Goal: Task Accomplishment & Management: Use online tool/utility

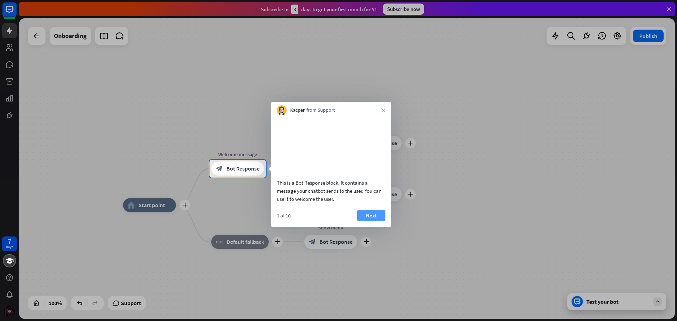
click at [366, 222] on button "Next" at bounding box center [371, 215] width 28 height 11
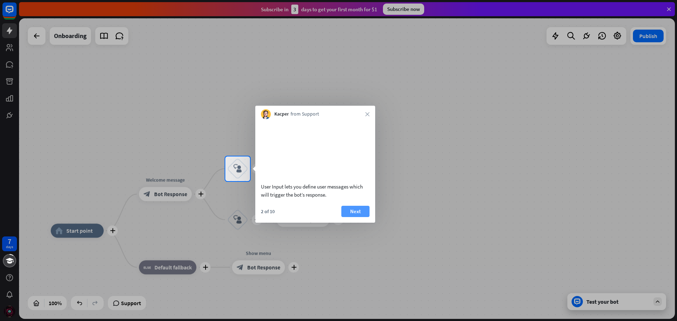
click at [357, 217] on button "Next" at bounding box center [356, 211] width 28 height 11
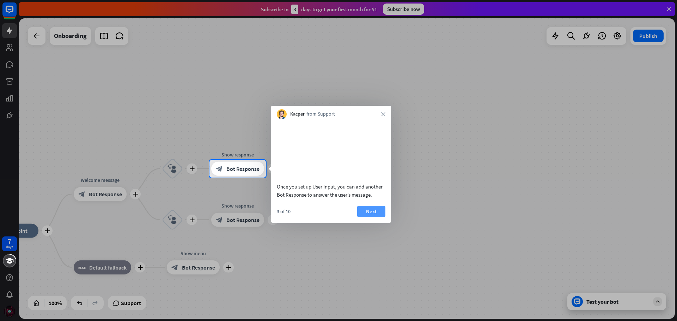
click at [369, 217] on button "Next" at bounding box center [371, 211] width 28 height 11
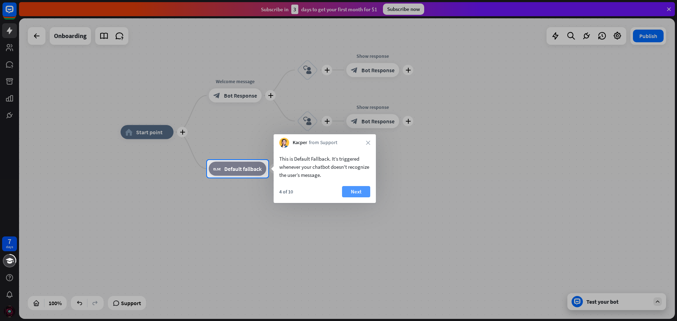
click at [348, 193] on button "Next" at bounding box center [356, 191] width 28 height 11
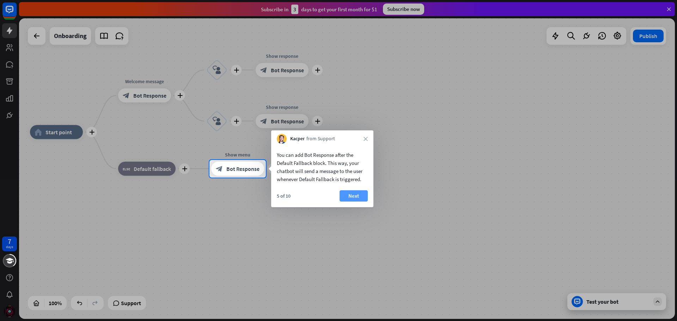
click at [345, 192] on button "Next" at bounding box center [354, 196] width 28 height 11
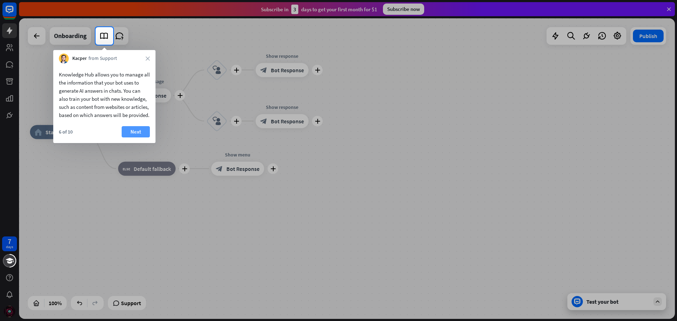
click at [135, 138] on button "Next" at bounding box center [136, 131] width 28 height 11
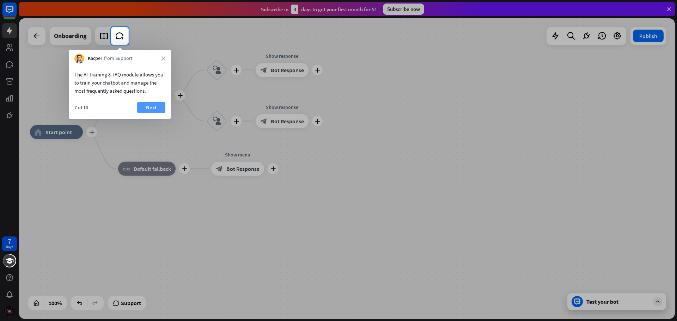
click at [147, 104] on button "Next" at bounding box center [151, 107] width 28 height 11
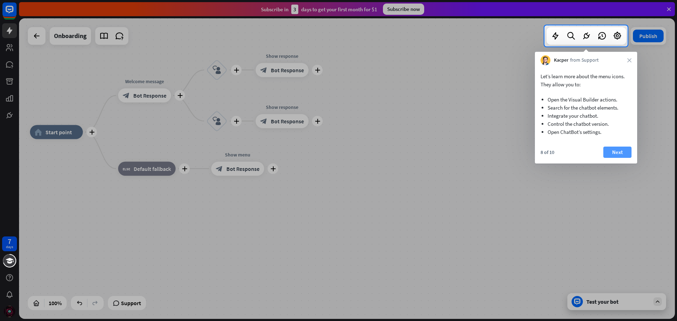
click at [623, 149] on button "Next" at bounding box center [618, 152] width 28 height 11
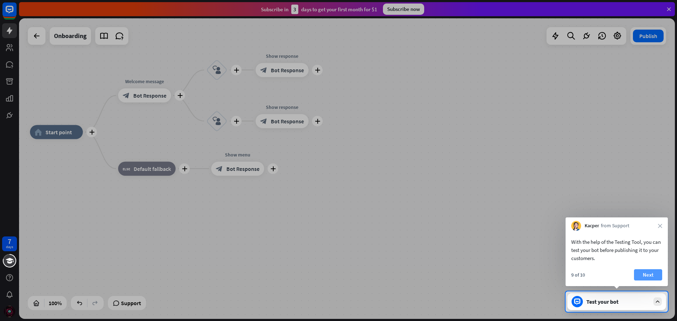
click at [659, 276] on button "Next" at bounding box center [648, 275] width 28 height 11
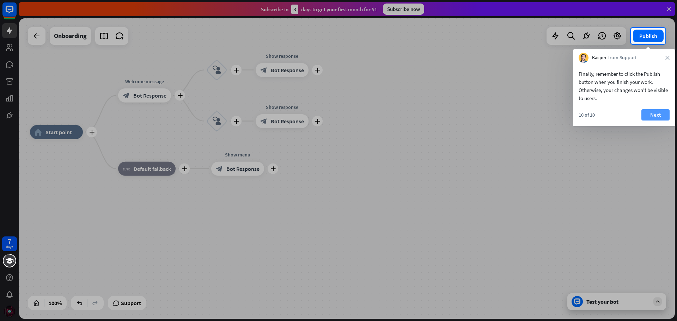
click at [658, 113] on button "Next" at bounding box center [656, 114] width 28 height 11
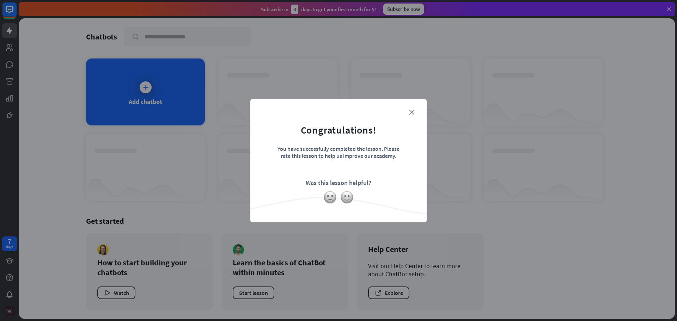
click at [412, 114] on icon "close" at bounding box center [411, 112] width 5 height 5
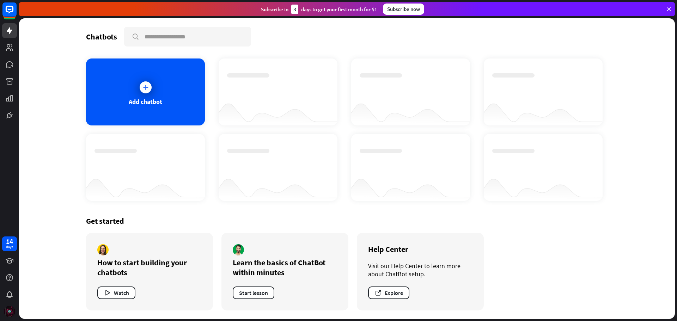
click at [163, 93] on div "Add chatbot" at bounding box center [145, 92] width 119 height 67
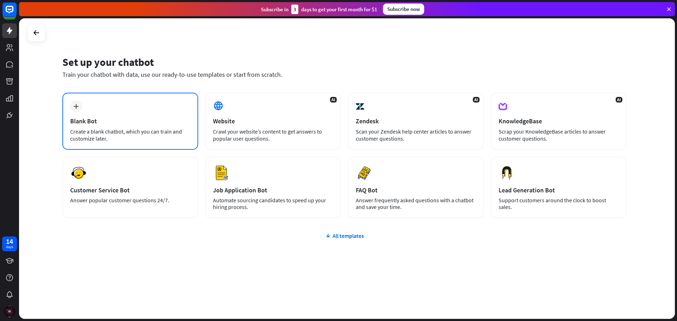
click at [150, 123] on div "Blank Bot" at bounding box center [130, 121] width 120 height 8
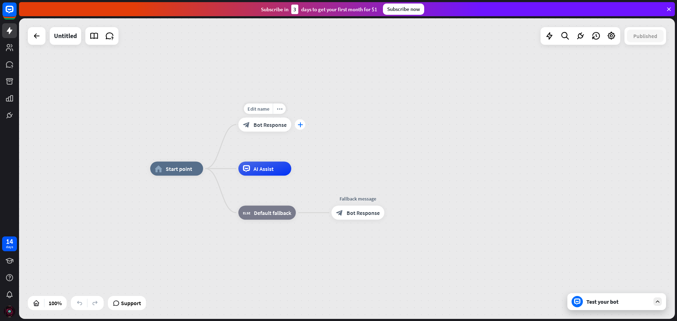
click at [298, 124] on icon "plus" at bounding box center [300, 124] width 5 height 5
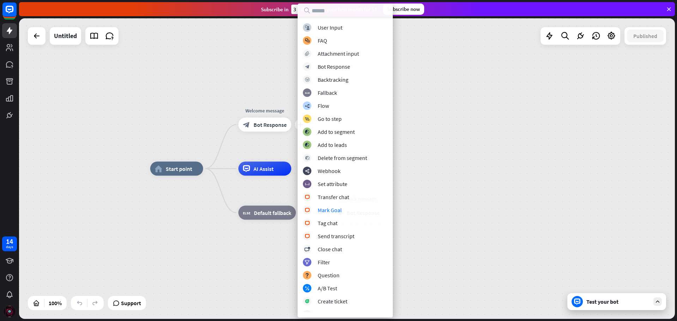
drag, startPoint x: 386, startPoint y: 206, endPoint x: 386, endPoint y: 216, distance: 9.9
click at [386, 216] on div "block_user_input User Input block_faq FAQ block_attachment Attachment input blo…" at bounding box center [345, 167] width 95 height 289
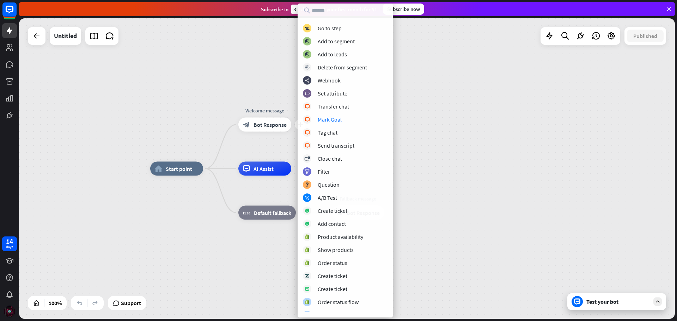
scroll to position [98, 0]
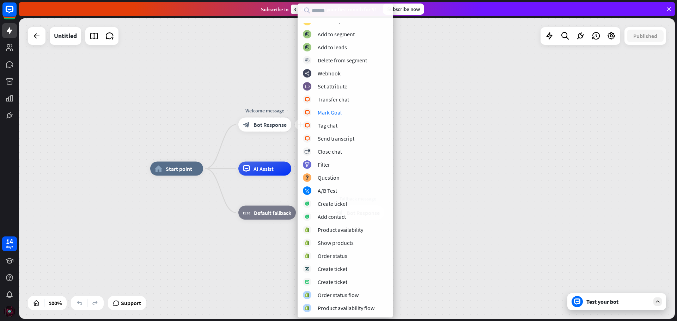
click at [423, 285] on div "home_2 Start point plus Welcome message block_bot_response Bot Response AI Assi…" at bounding box center [478, 319] width 656 height 301
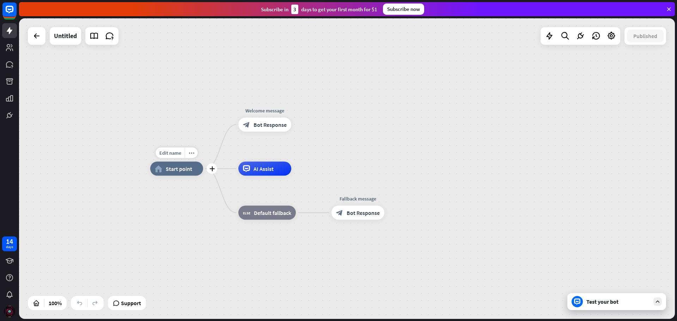
click at [185, 175] on div "home_2 Start point" at bounding box center [176, 169] width 53 height 14
click at [652, 311] on div "home_2 Start point Welcome message block_bot_response Bot Response AI Assist bl…" at bounding box center [478, 319] width 656 height 301
click at [657, 306] on div at bounding box center [658, 302] width 8 height 8
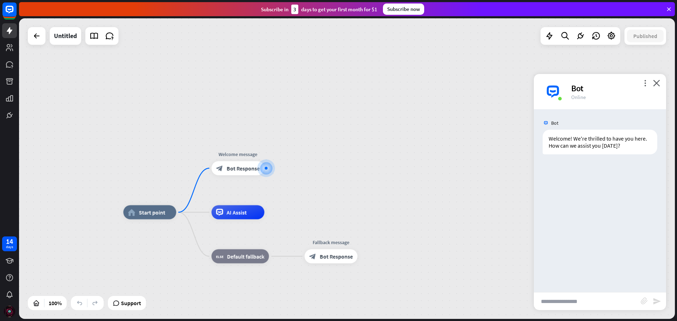
click at [587, 298] on input "text" at bounding box center [587, 302] width 107 height 18
type input "**********"
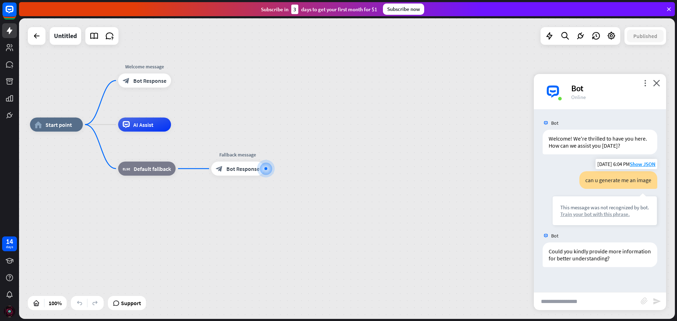
click at [611, 217] on div "Train your bot with this phrase." at bounding box center [605, 214] width 89 height 7
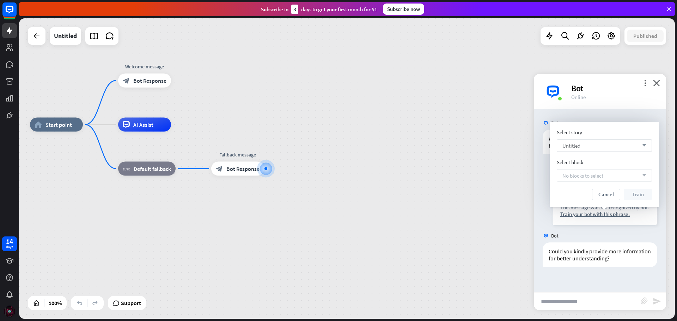
click at [616, 145] on div "Untitled arrow_down" at bounding box center [604, 145] width 95 height 13
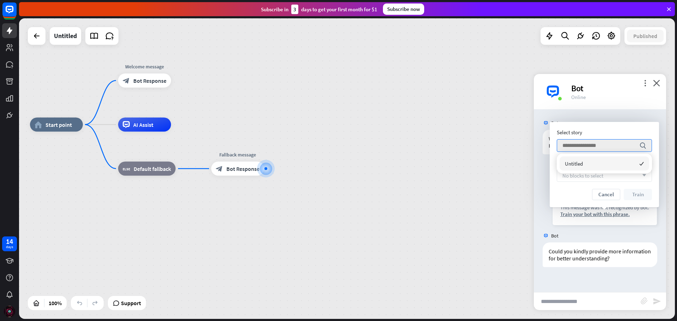
click at [603, 177] on span "No blocks to select" at bounding box center [583, 176] width 41 height 7
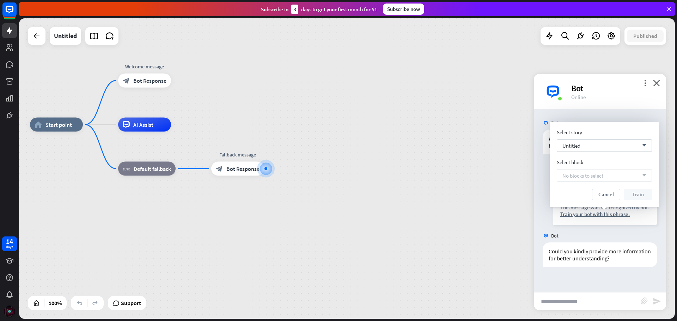
click at [603, 177] on span "No blocks to select" at bounding box center [583, 176] width 41 height 7
click at [235, 172] on span "Bot Response" at bounding box center [243, 168] width 33 height 7
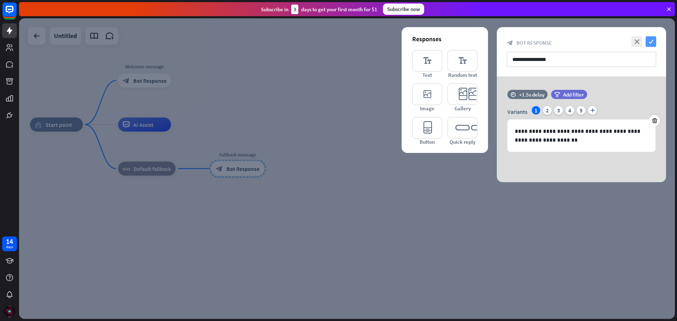
click at [652, 40] on icon "check" at bounding box center [651, 41] width 11 height 11
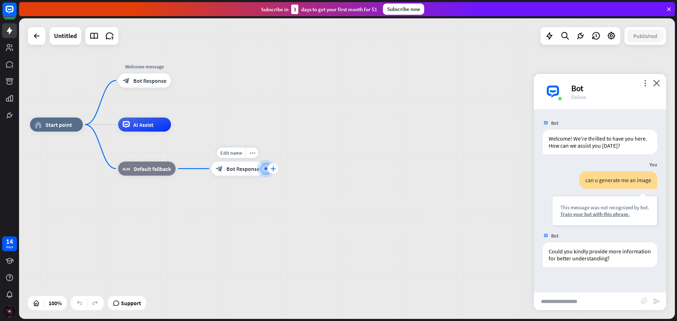
click at [271, 170] on icon "plus" at bounding box center [273, 169] width 5 height 5
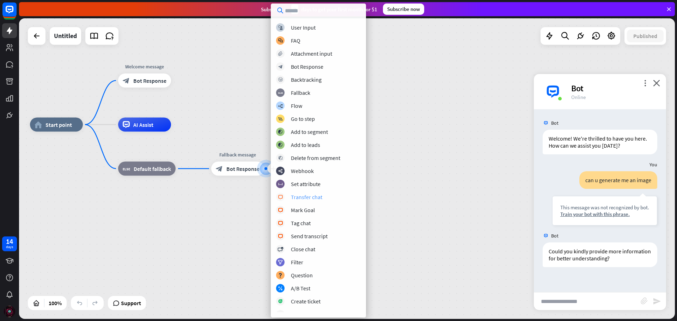
click at [317, 199] on div "Transfer chat" at bounding box center [306, 197] width 31 height 7
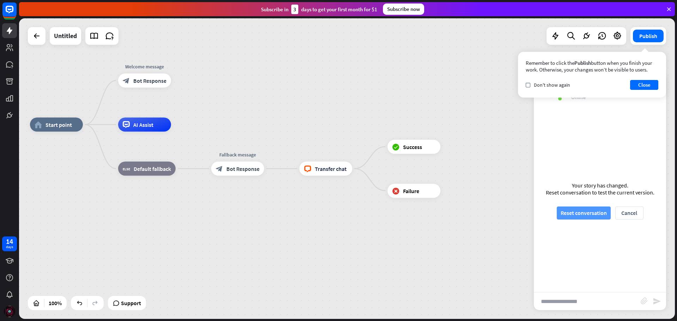
click at [580, 210] on button "Reset conversation" at bounding box center [584, 213] width 54 height 13
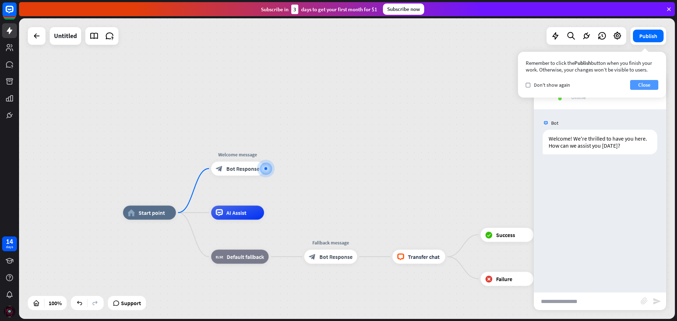
click at [645, 87] on button "Close" at bounding box center [644, 85] width 28 height 10
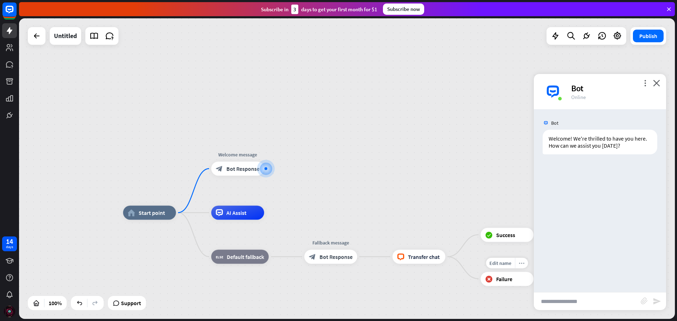
click at [523, 263] on icon "more_horiz" at bounding box center [522, 263] width 6 height 5
click at [530, 283] on icon "trash" at bounding box center [531, 282] width 8 height 6
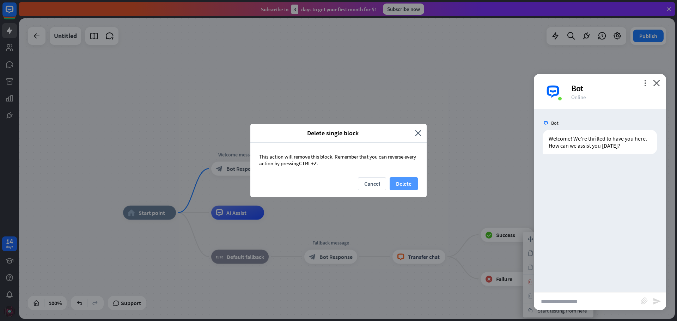
click at [406, 183] on button "Delete" at bounding box center [404, 183] width 28 height 13
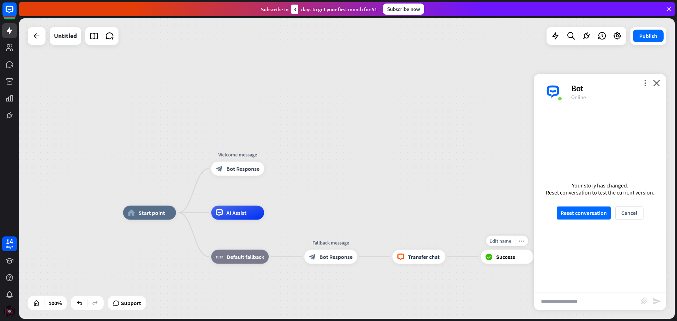
click at [518, 242] on div "more_horiz" at bounding box center [521, 241] width 13 height 11
click at [521, 287] on div "trash Delete single block" at bounding box center [553, 282] width 71 height 14
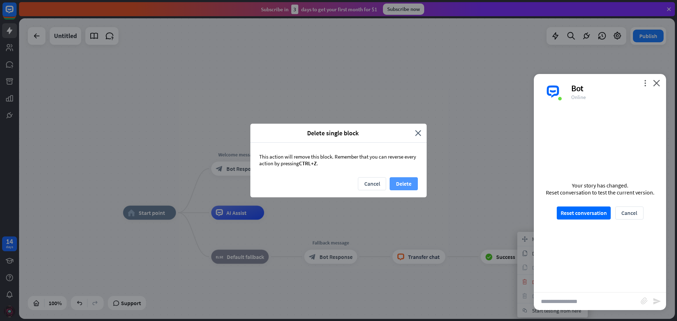
click at [417, 187] on button "Delete" at bounding box center [404, 183] width 28 height 13
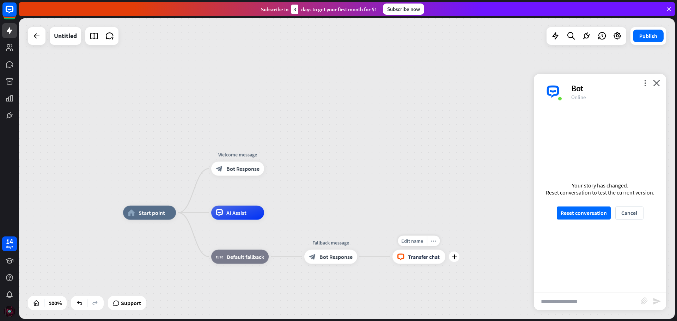
click at [434, 246] on div "more_horiz" at bounding box center [433, 241] width 13 height 11
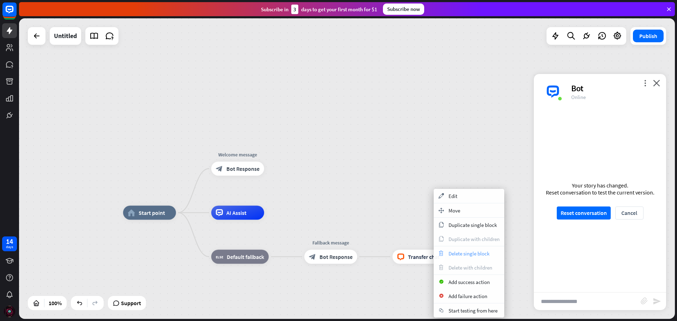
click at [449, 257] on span "Delete single block" at bounding box center [469, 254] width 41 height 7
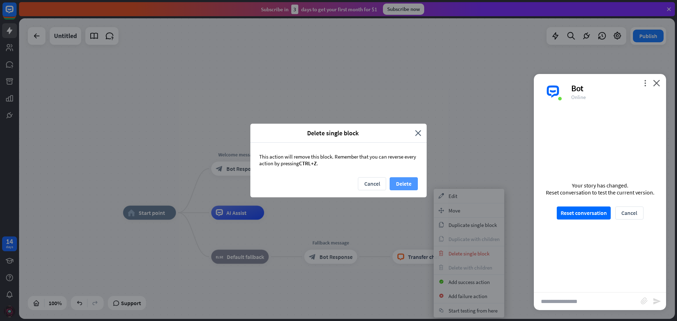
click at [397, 184] on button "Delete" at bounding box center [404, 183] width 28 height 13
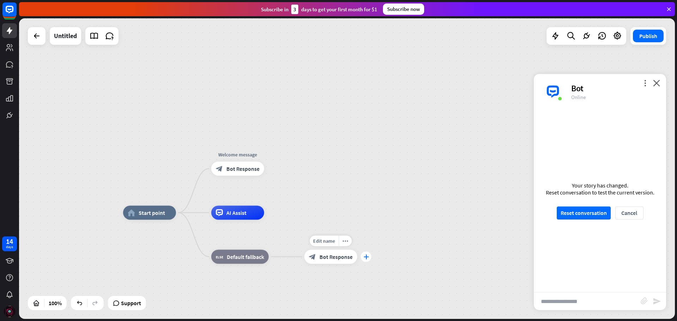
click at [364, 258] on icon "plus" at bounding box center [366, 257] width 5 height 5
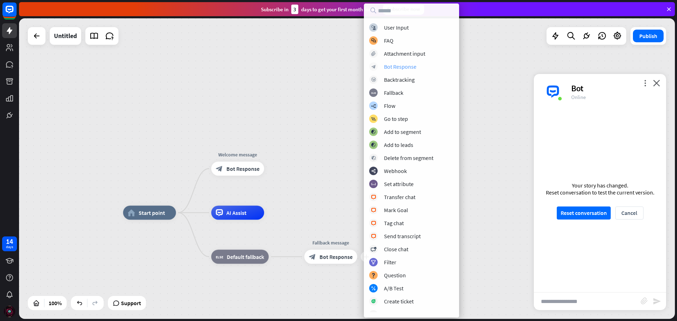
click at [403, 69] on div "Bot Response" at bounding box center [400, 66] width 32 height 7
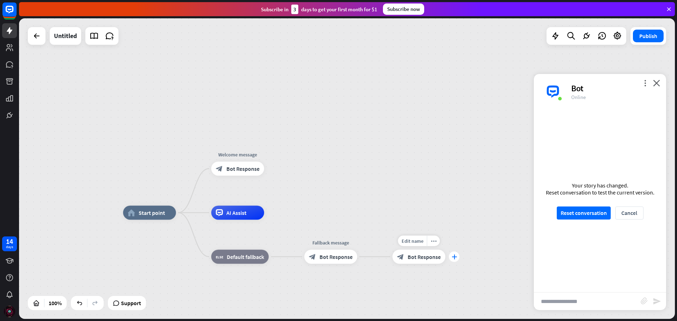
click at [456, 258] on icon "plus" at bounding box center [454, 257] width 5 height 5
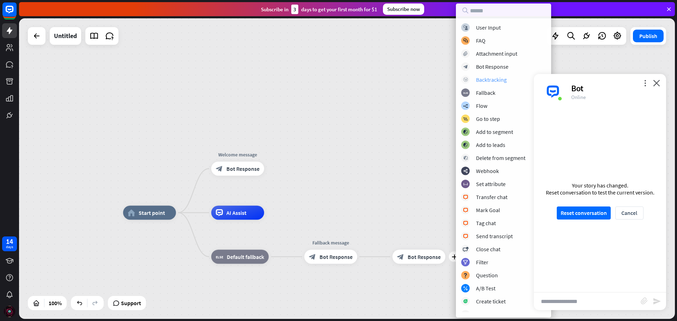
click at [491, 83] on div "block_backtracking Backtracking" at bounding box center [503, 80] width 85 height 8
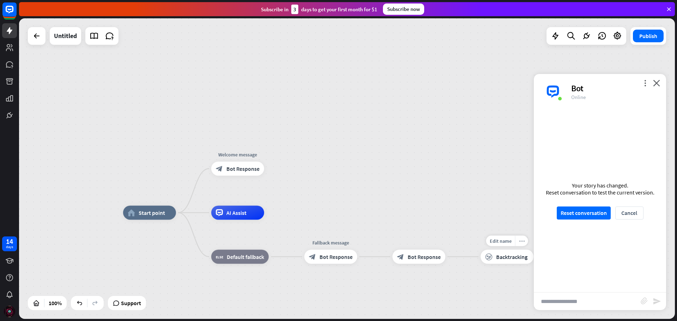
click at [523, 243] on icon "more_horiz" at bounding box center [522, 241] width 6 height 5
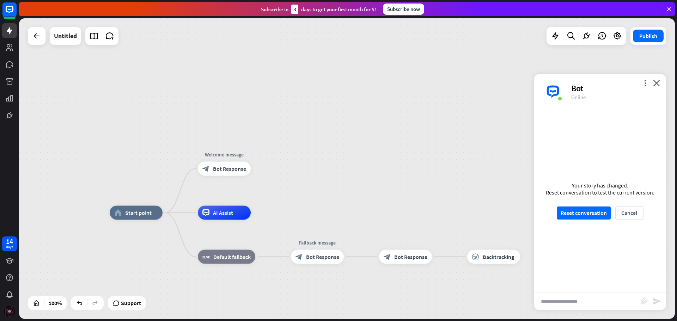
drag, startPoint x: 490, startPoint y: 303, endPoint x: 409, endPoint y: 293, distance: 81.7
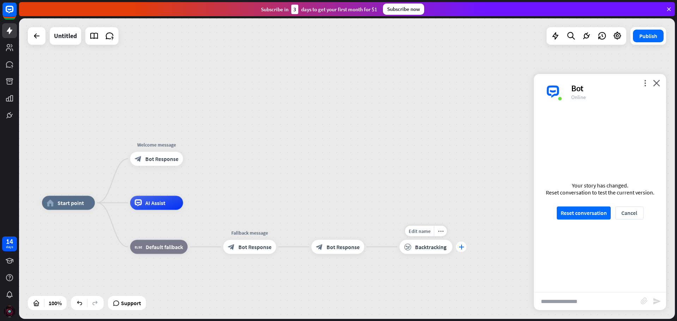
click at [460, 251] on div "plus" at bounding box center [461, 247] width 11 height 11
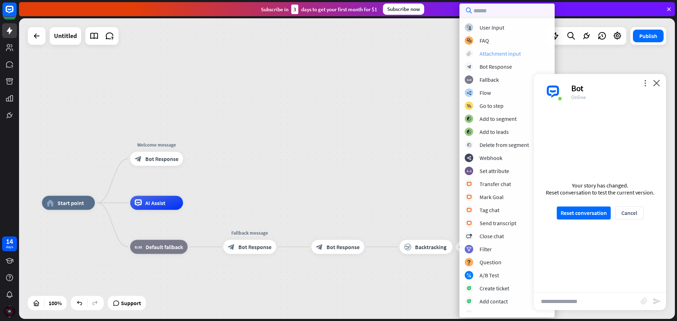
click at [480, 53] on div "Attachment input" at bounding box center [500, 53] width 41 height 7
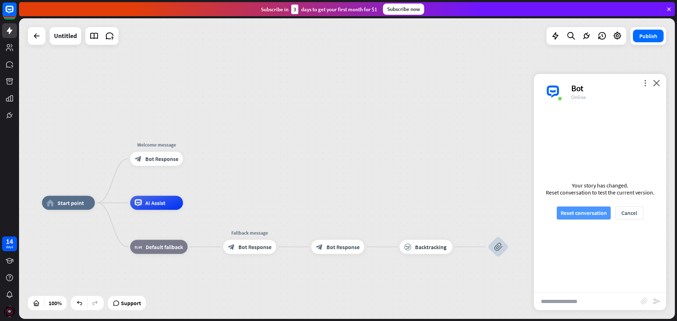
click at [577, 211] on button "Reset conversation" at bounding box center [584, 213] width 54 height 13
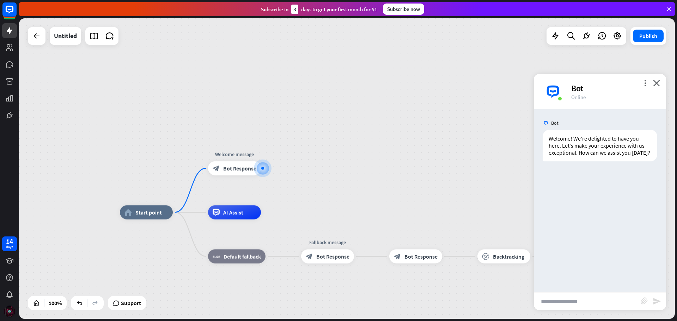
click at [556, 297] on input "text" at bounding box center [587, 302] width 107 height 18
type input "**********"
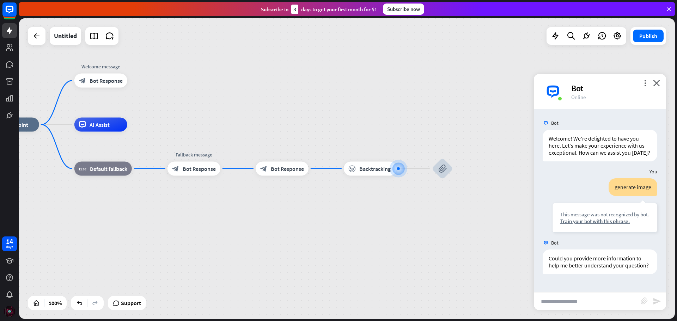
scroll to position [7, 0]
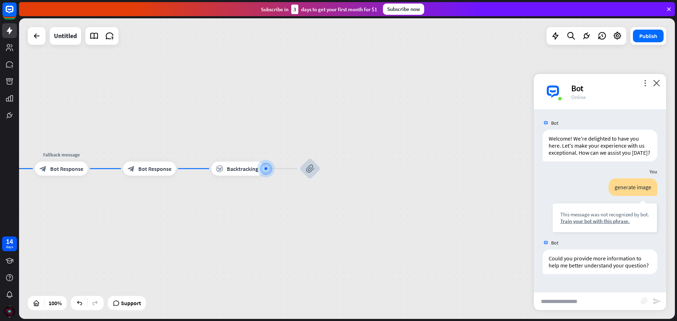
click at [645, 304] on icon "block_attachment" at bounding box center [644, 301] width 7 height 7
click at [607, 266] on div "Could you provide more information to help me better understand your question?" at bounding box center [600, 262] width 115 height 25
click at [589, 36] on icon at bounding box center [586, 35] width 9 height 9
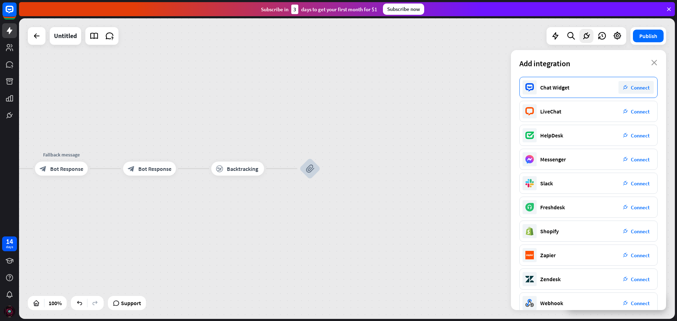
click at [645, 89] on span "Connect" at bounding box center [640, 87] width 19 height 7
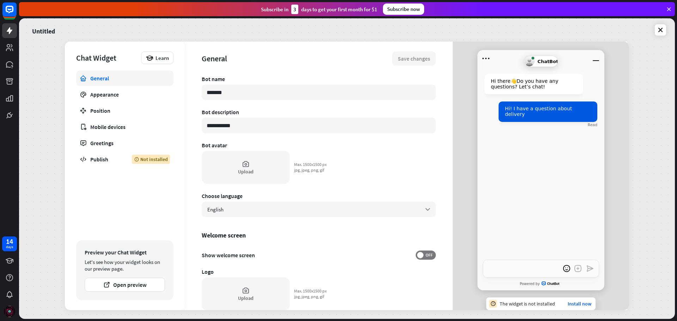
type textarea "*"
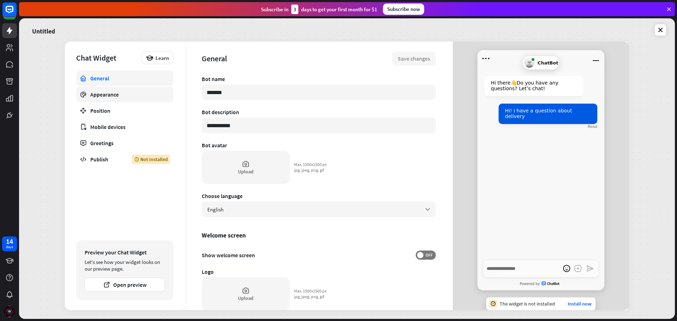
click at [151, 93] on div "Appearance" at bounding box center [124, 94] width 69 height 7
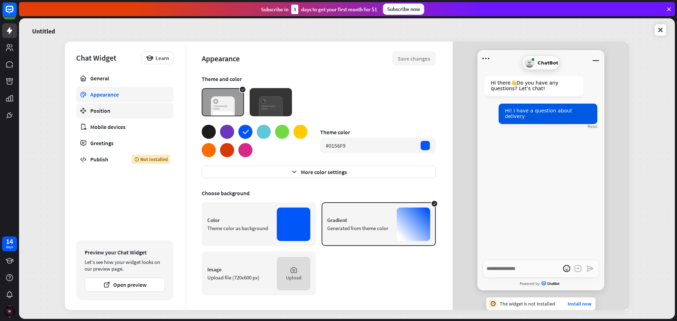
click at [148, 108] on div "Position" at bounding box center [124, 110] width 69 height 7
